Goal: Information Seeking & Learning: Learn about a topic

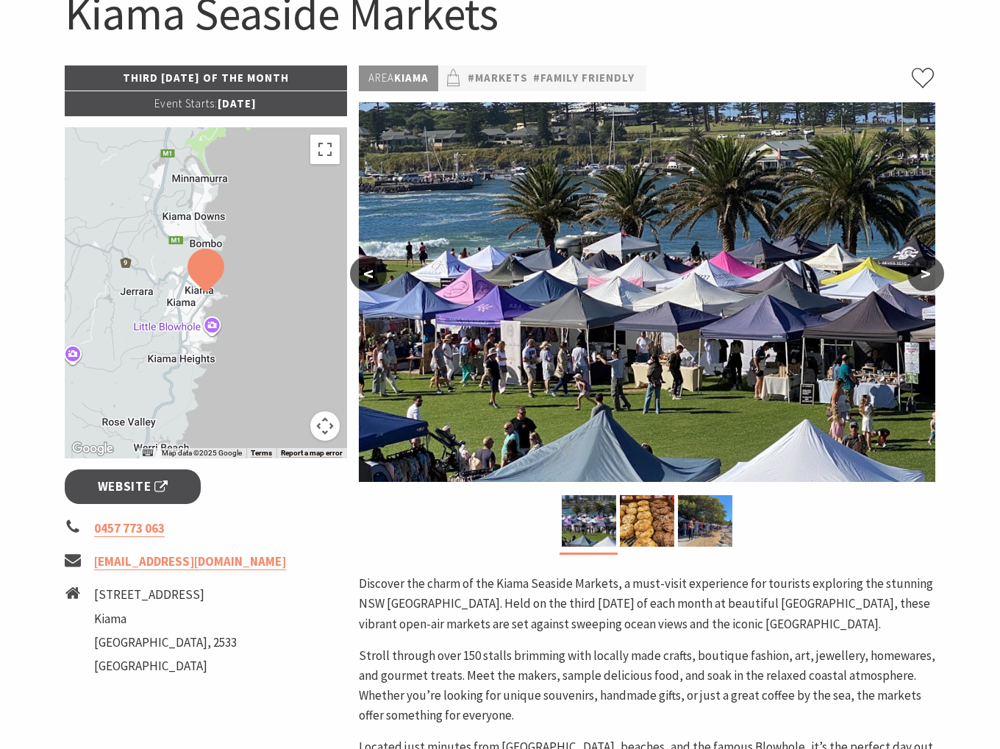
scroll to position [147, 0]
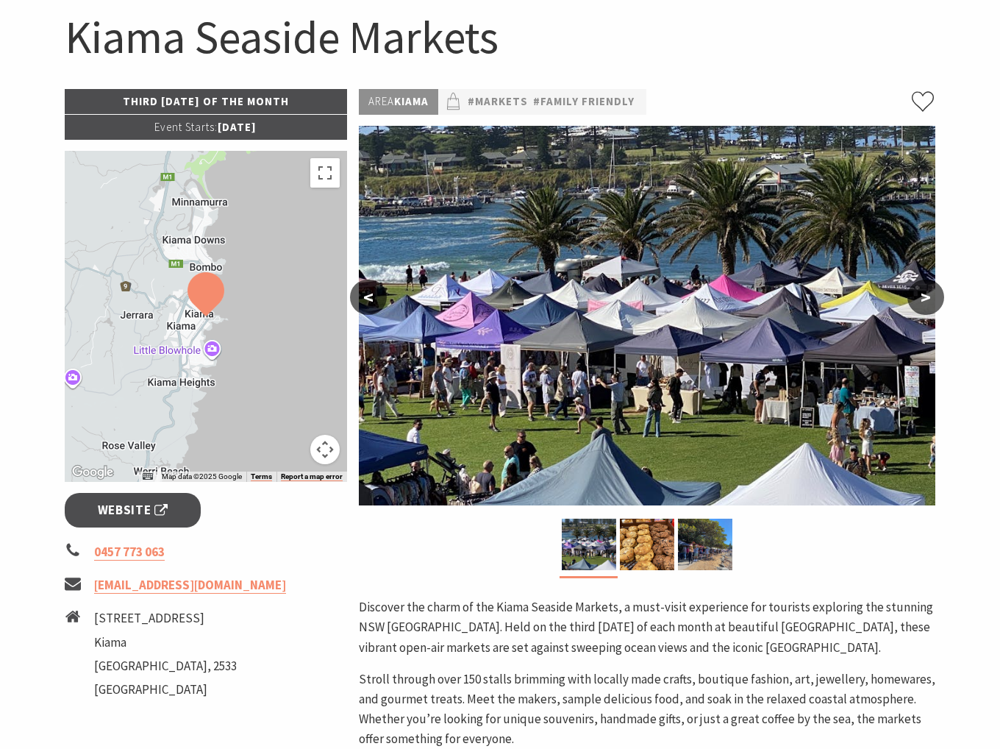
click at [210, 127] on p "Event Starts: 09 Jun 2025" at bounding box center [206, 127] width 282 height 25
drag, startPoint x: 210, startPoint y: 127, endPoint x: 259, endPoint y: 131, distance: 48.7
click at [259, 131] on p "Event Starts: 09 Jun 2025" at bounding box center [206, 127] width 282 height 25
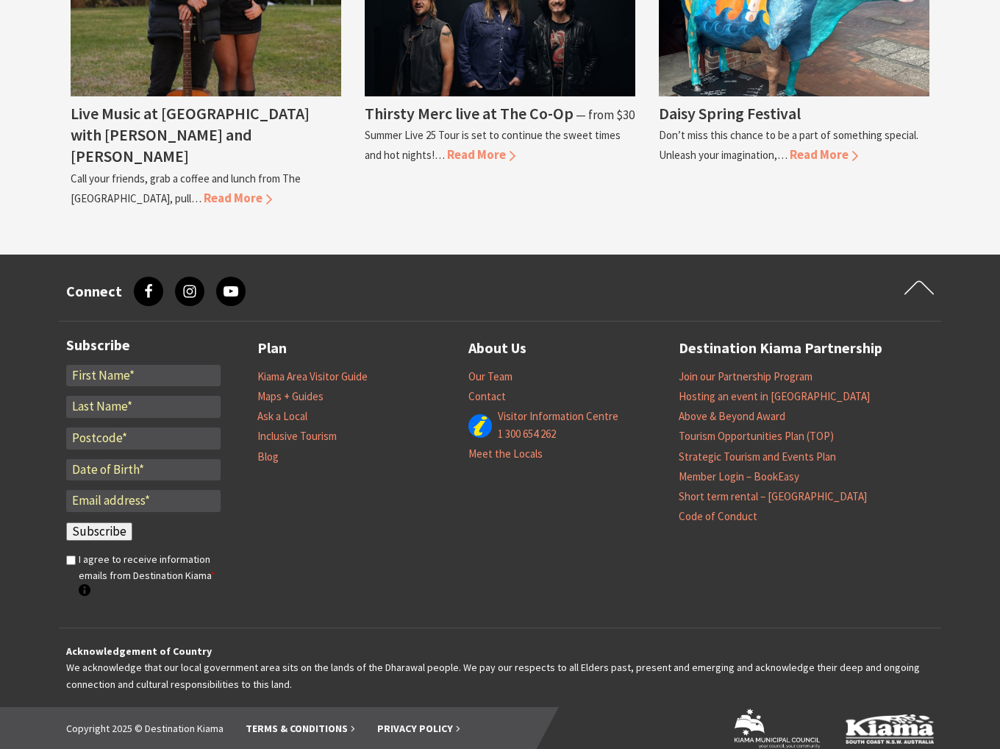
scroll to position [1098, 0]
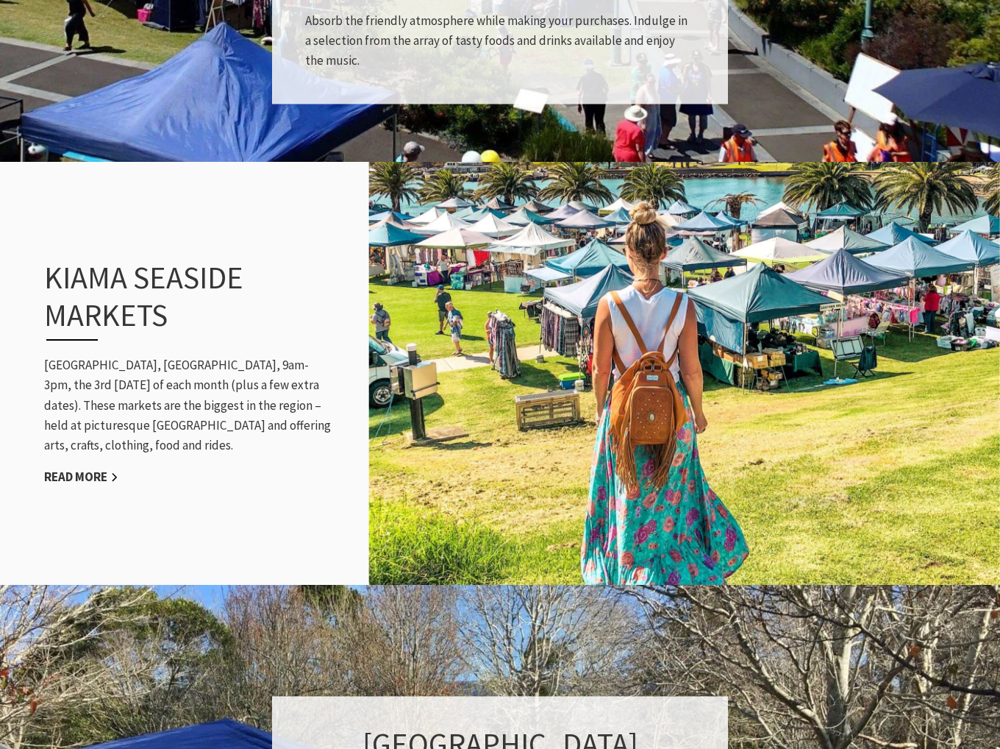
scroll to position [1397, 0]
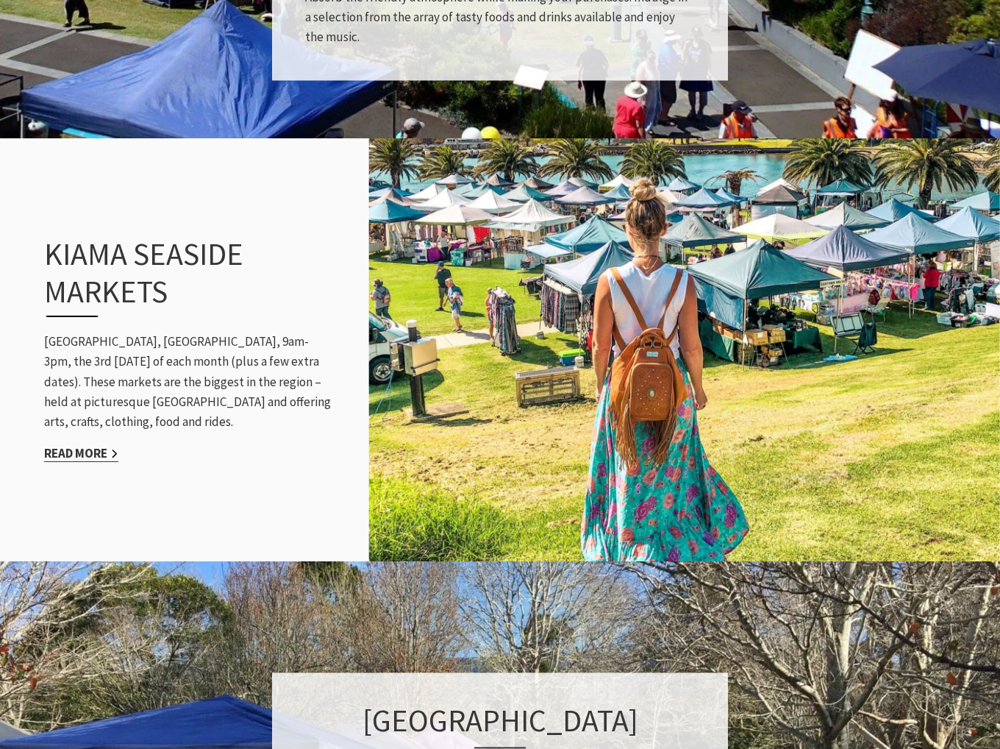
click at [91, 449] on link "Read More" at bounding box center [81, 453] width 74 height 17
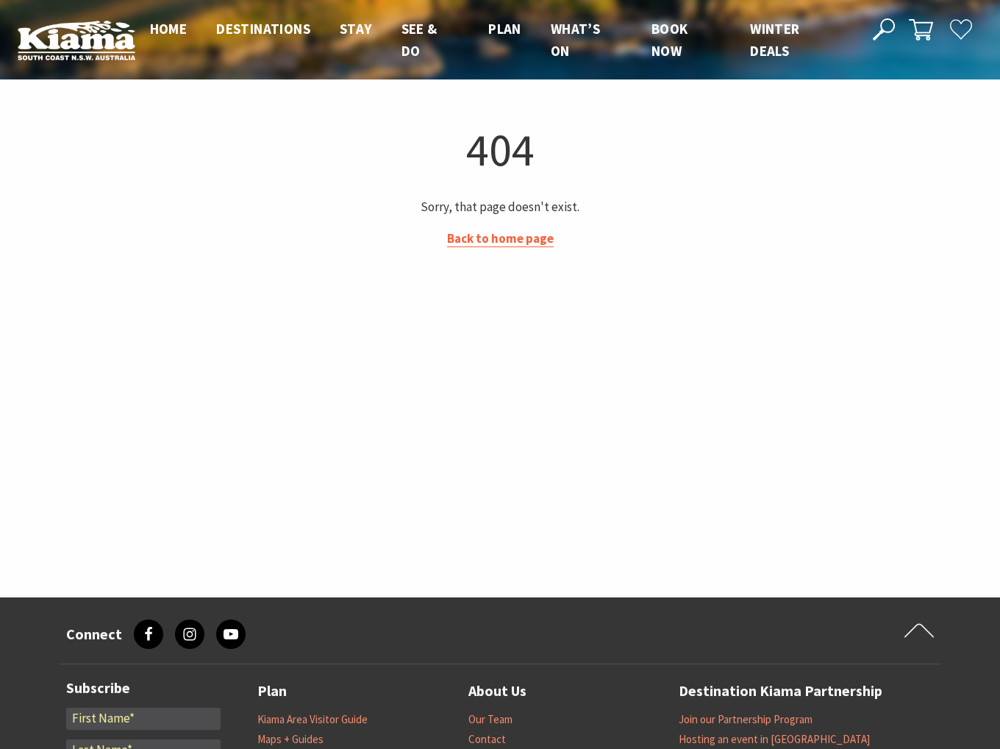
click at [526, 240] on link "Back to home page" at bounding box center [500, 238] width 107 height 17
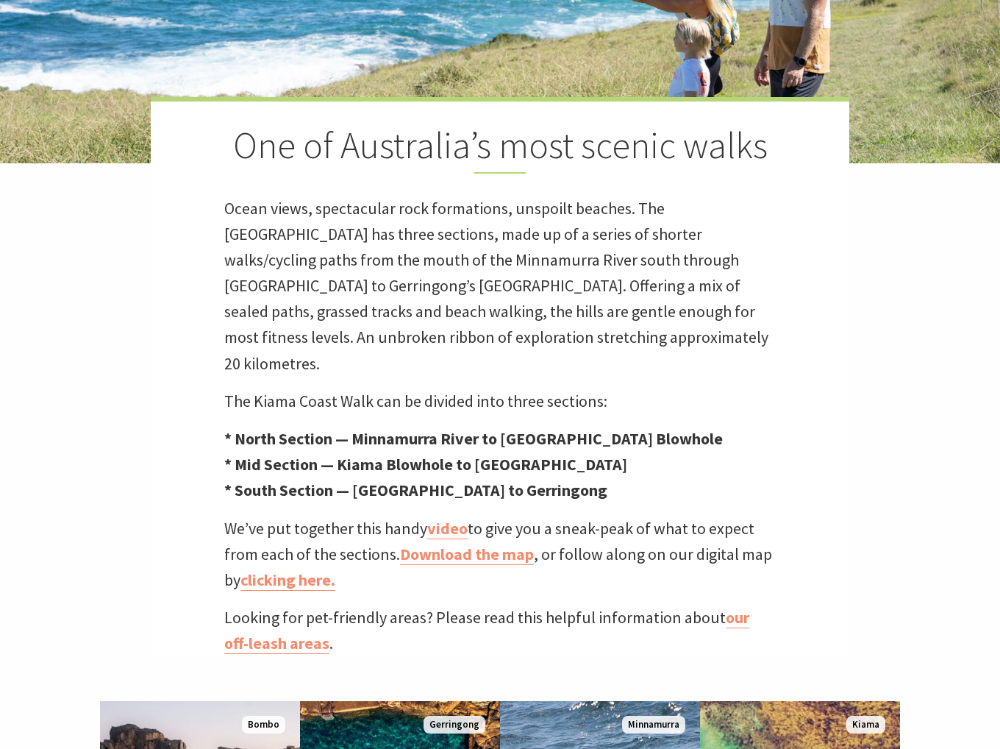
scroll to position [588, 0]
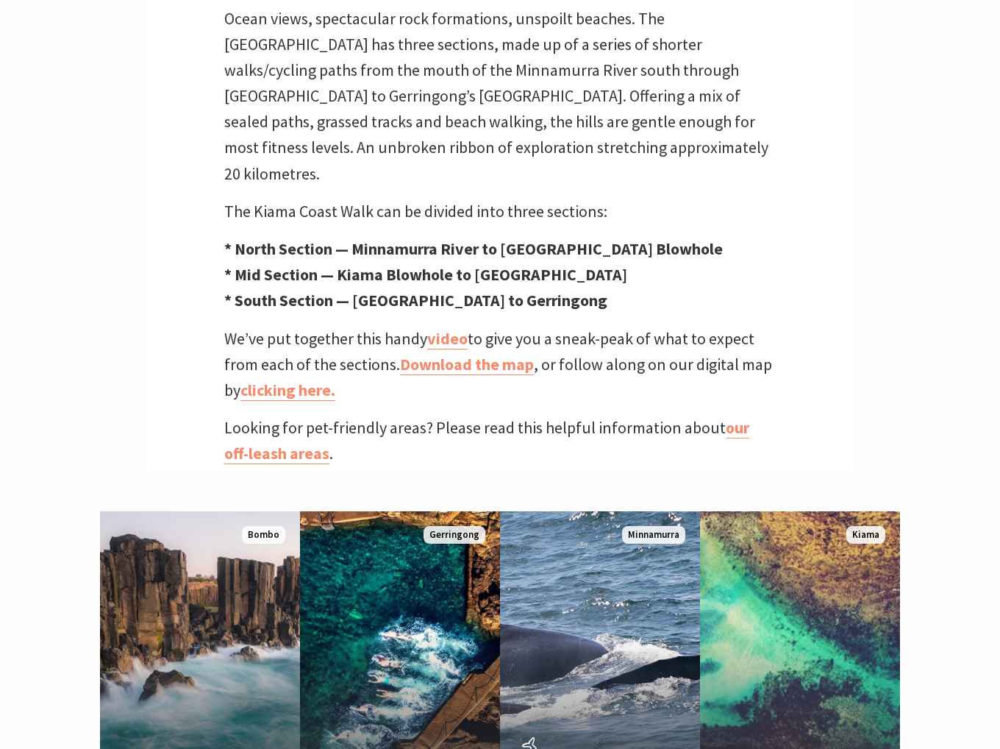
click at [394, 238] on strong "* North Section — Minnamurra River to Kiama Blowhole" at bounding box center [473, 248] width 499 height 21
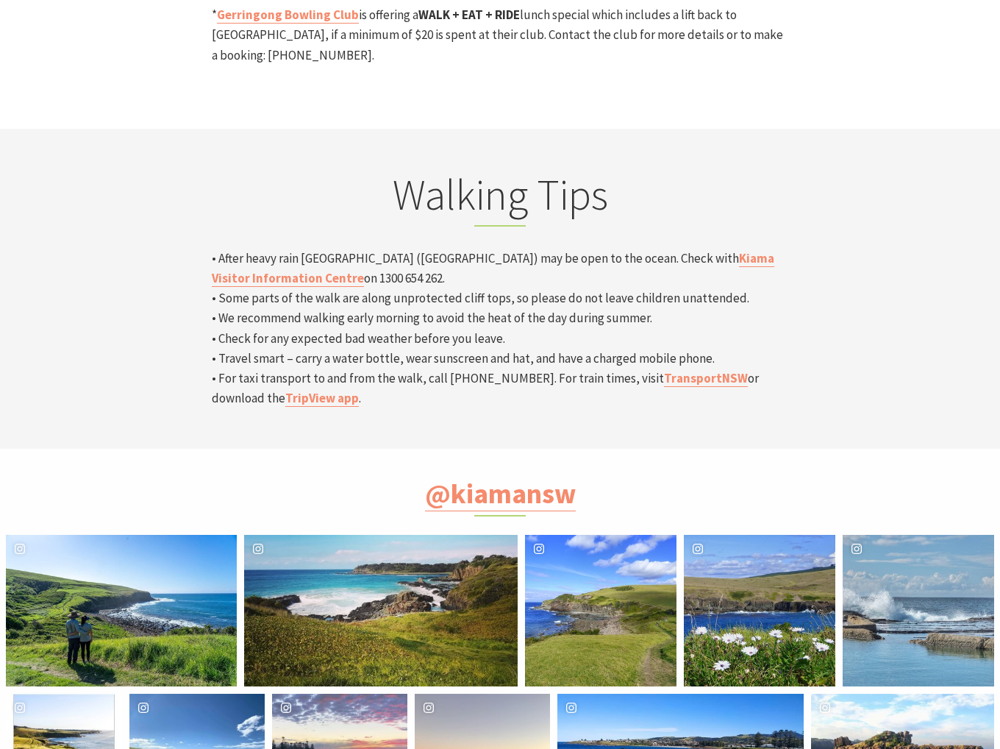
scroll to position [4853, 0]
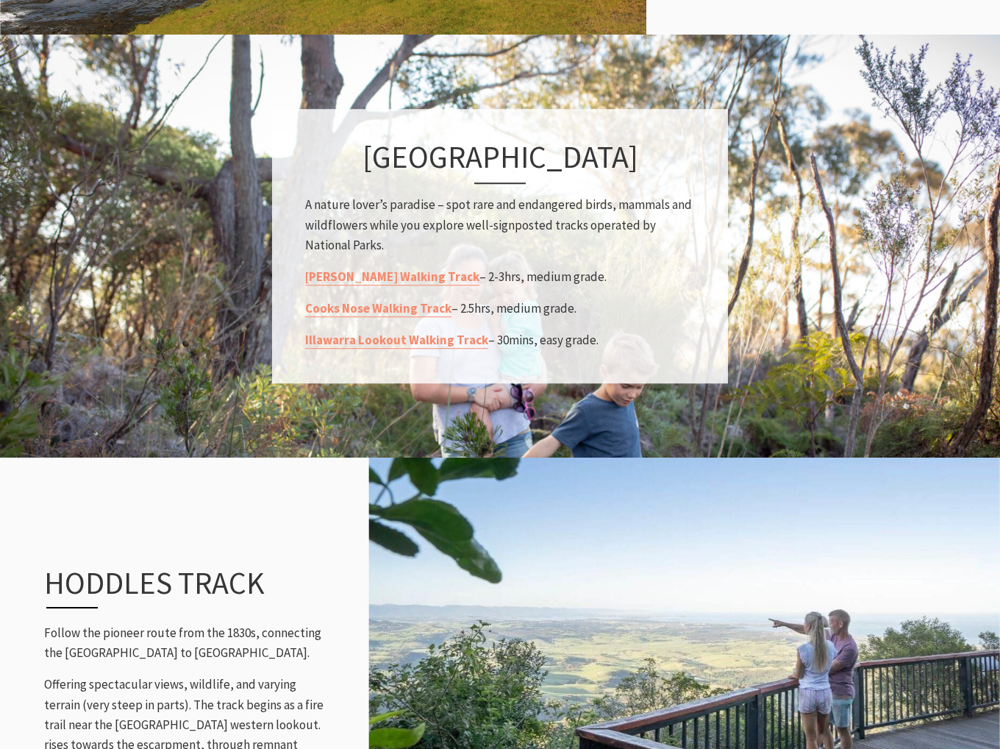
scroll to position [1176, 0]
